Goal: Find specific page/section: Find specific page/section

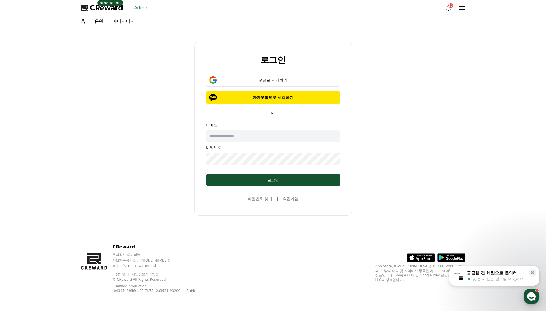
click at [115, 7] on span "CReward" at bounding box center [106, 7] width 33 height 9
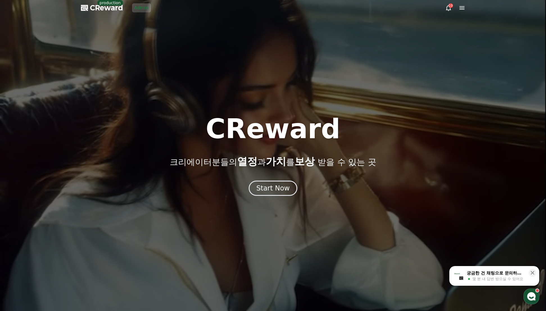
click at [146, 7] on link "Admin" at bounding box center [141, 7] width 19 height 9
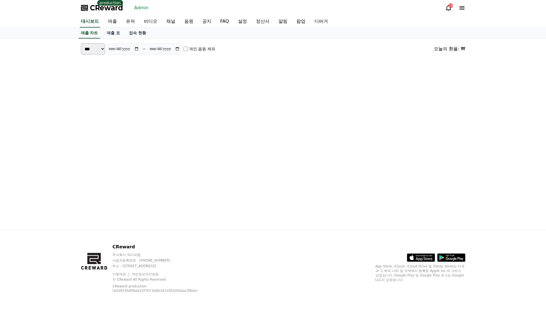
click at [107, 20] on link "매출" at bounding box center [112, 22] width 18 height 12
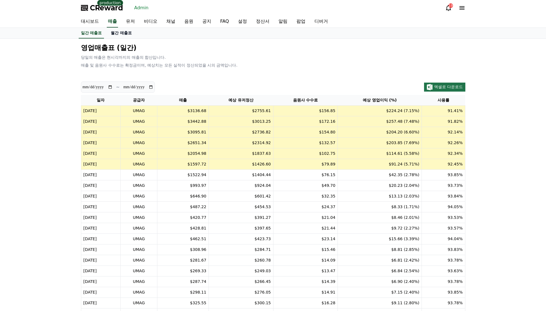
click at [124, 33] on link "월간 매출표" at bounding box center [121, 33] width 30 height 11
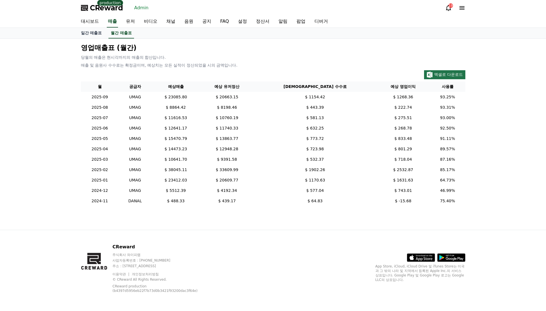
drag, startPoint x: 540, startPoint y: 2, endPoint x: 532, endPoint y: 69, distance: 66.8
click at [531, 87] on div "영업매출표 (월간) 당월의 매출은 현시각까지의 매출의 합산입니다. 매출 및 음원사 수수료는 확정금이며, 예상치는 모든 실적이 정산되었을 시의 …" at bounding box center [273, 134] width 546 height 191
